Goal: Task Accomplishment & Management: Use online tool/utility

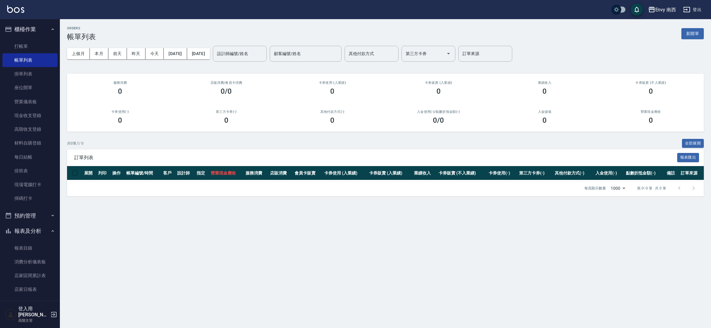
click at [37, 47] on link "打帳單" at bounding box center [29, 46] width 55 height 14
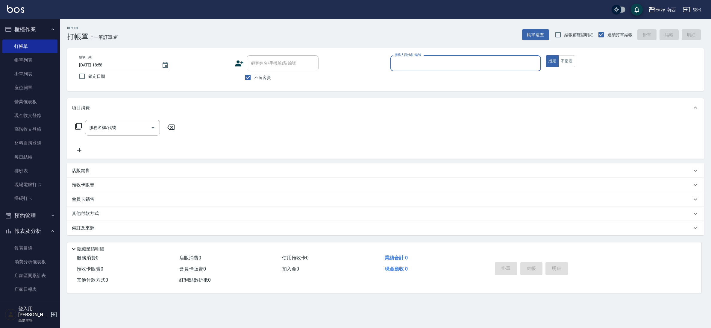
click at [413, 72] on p at bounding box center [465, 74] width 151 height 6
click at [414, 68] on input "服務人員姓名/編號" at bounding box center [465, 63] width 145 height 10
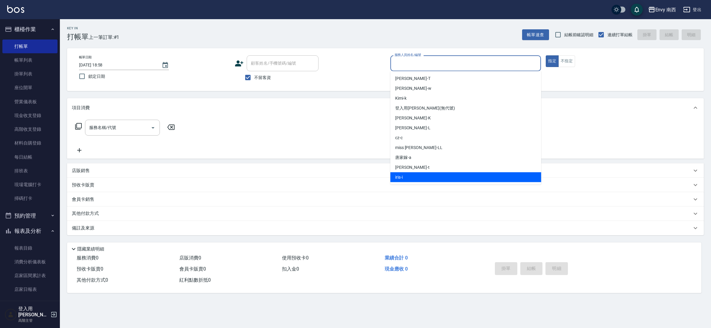
click at [408, 180] on div "iris -i" at bounding box center [465, 177] width 151 height 10
type input "iris-i"
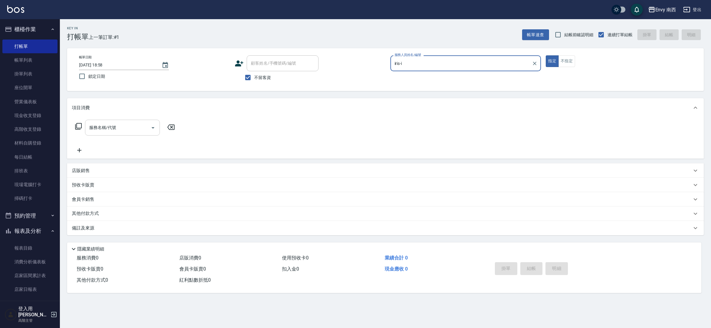
click at [122, 132] on input "服務名稱/代號" at bounding box center [118, 127] width 60 height 10
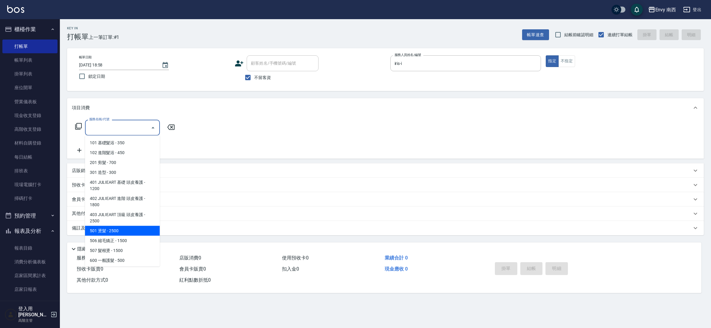
drag, startPoint x: 127, startPoint y: 227, endPoint x: 130, endPoint y: 222, distance: 5.5
click at [127, 227] on span "501 燙髮 - 2500" at bounding box center [122, 231] width 75 height 10
type input "501 燙髮(501)"
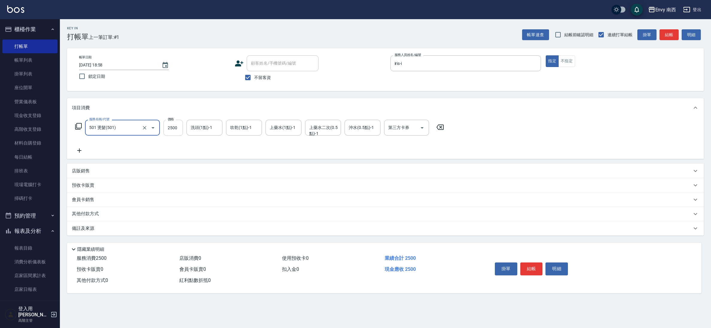
click at [179, 128] on input "2500" at bounding box center [172, 128] width 19 height 16
type input "2800"
click at [528, 262] on button "結帳" at bounding box center [531, 268] width 22 height 13
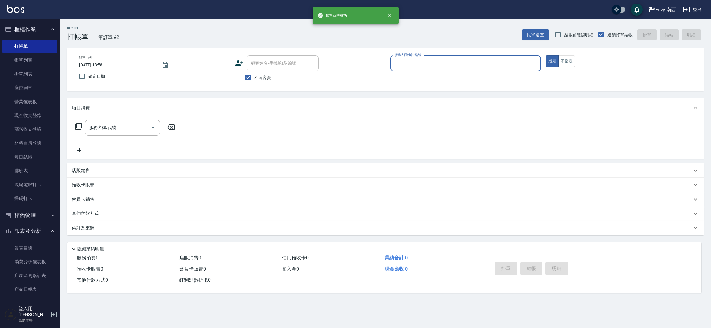
click at [446, 63] on input "服務人員姓名/編號" at bounding box center [465, 63] width 145 height 10
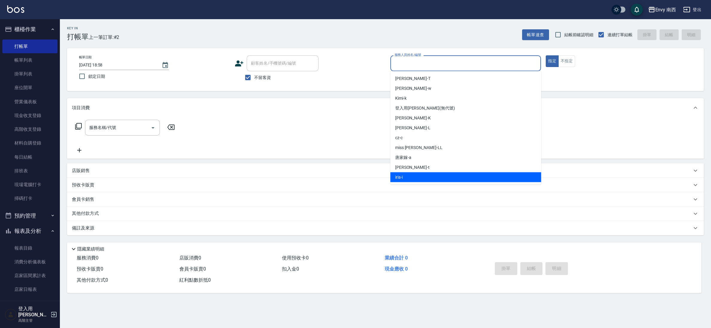
click at [420, 173] on div "iris -i" at bounding box center [465, 177] width 151 height 10
type input "iris-i"
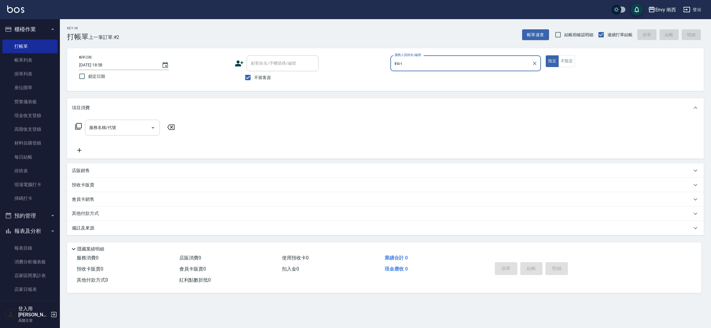
click at [128, 133] on div "服務名稱/代號" at bounding box center [122, 128] width 75 height 16
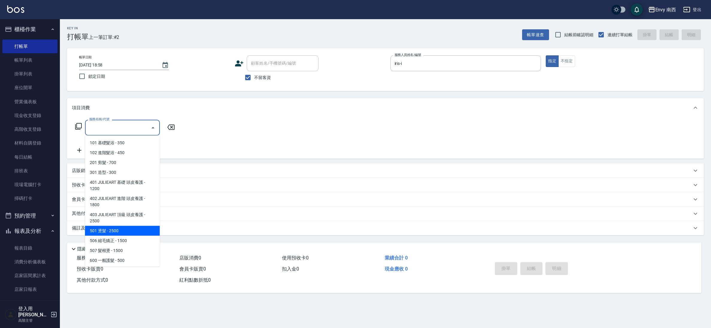
click at [135, 233] on span "501 燙髮 - 2500" at bounding box center [122, 231] width 75 height 10
type input "501 燙髮(501)"
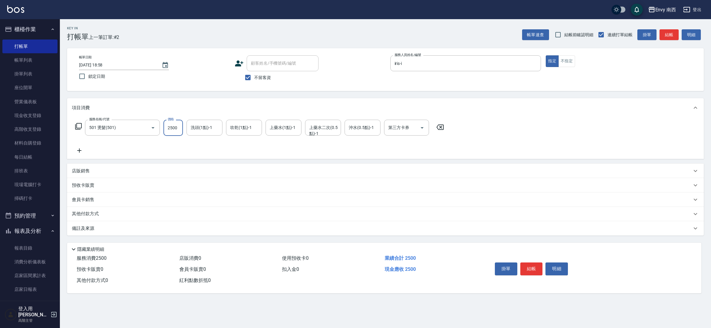
click at [174, 129] on input "2500" at bounding box center [172, 128] width 19 height 16
type input "1500"
click at [536, 268] on button "結帳" at bounding box center [531, 268] width 22 height 13
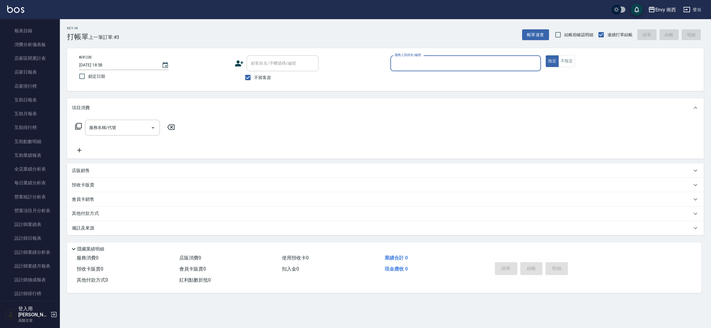
scroll to position [221, 0]
click at [43, 234] on link "設計師日報表" at bounding box center [29, 235] width 55 height 14
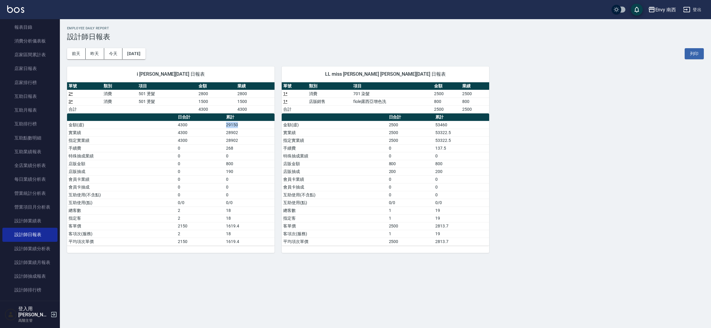
drag, startPoint x: 227, startPoint y: 126, endPoint x: 244, endPoint y: 123, distance: 17.6
click at [244, 123] on td "29150" at bounding box center [249, 125] width 50 height 8
click at [245, 142] on td "28902" at bounding box center [249, 140] width 50 height 8
